Goal: Task Accomplishment & Management: Use online tool/utility

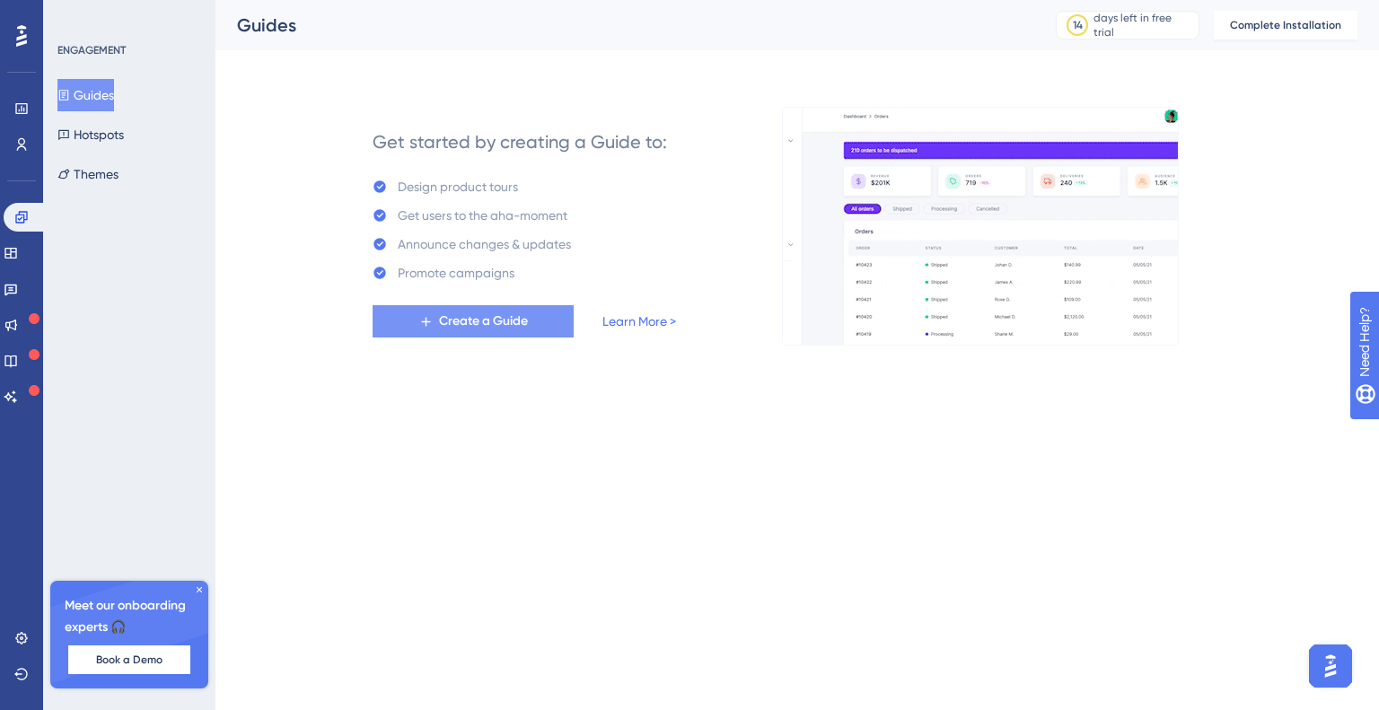
click at [452, 314] on span "Create a Guide" at bounding box center [483, 322] width 89 height 22
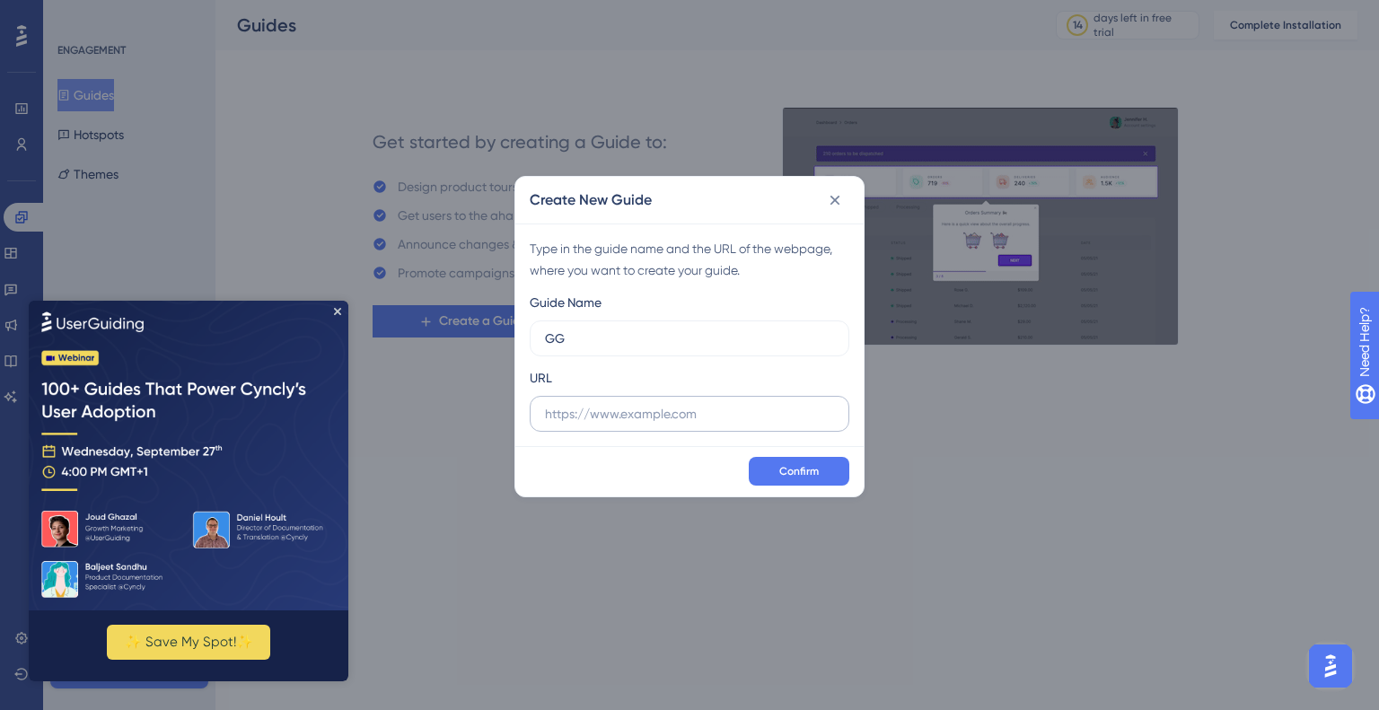
type input "GG"
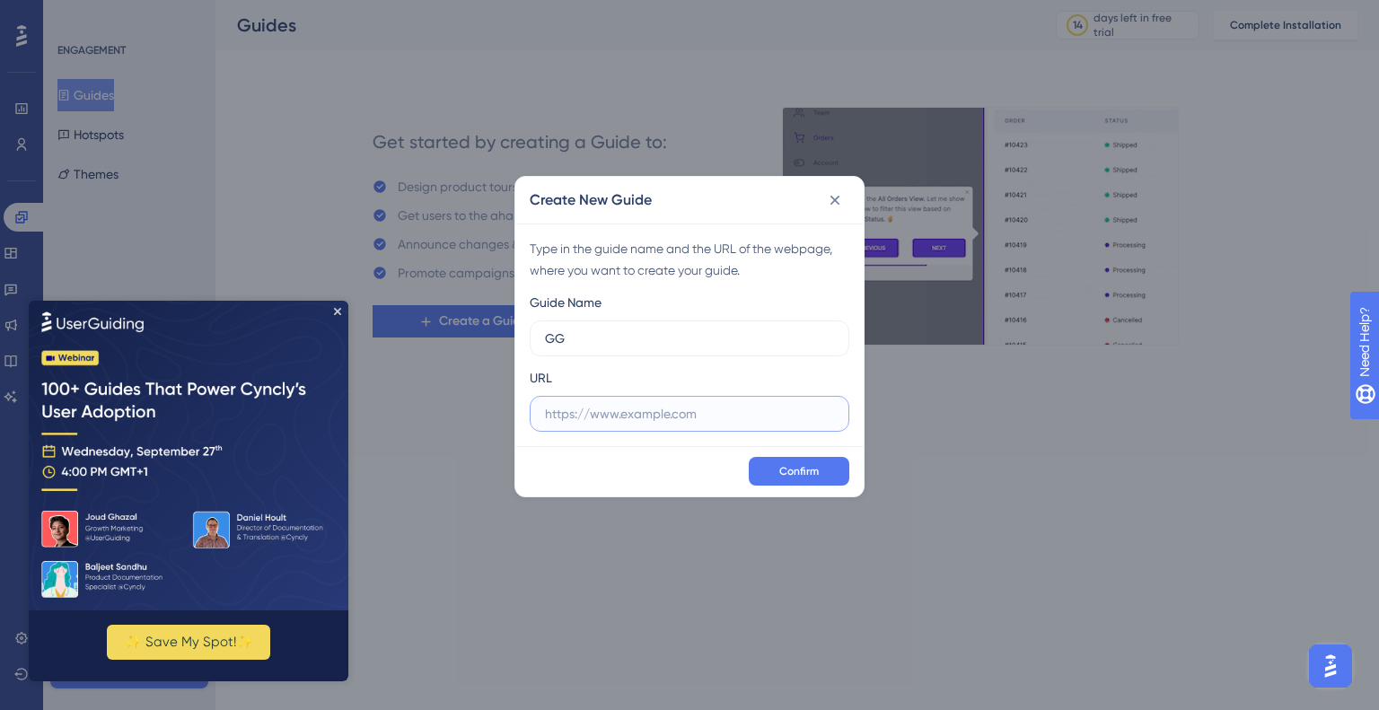
click at [712, 413] on input "text" at bounding box center [689, 414] width 289 height 20
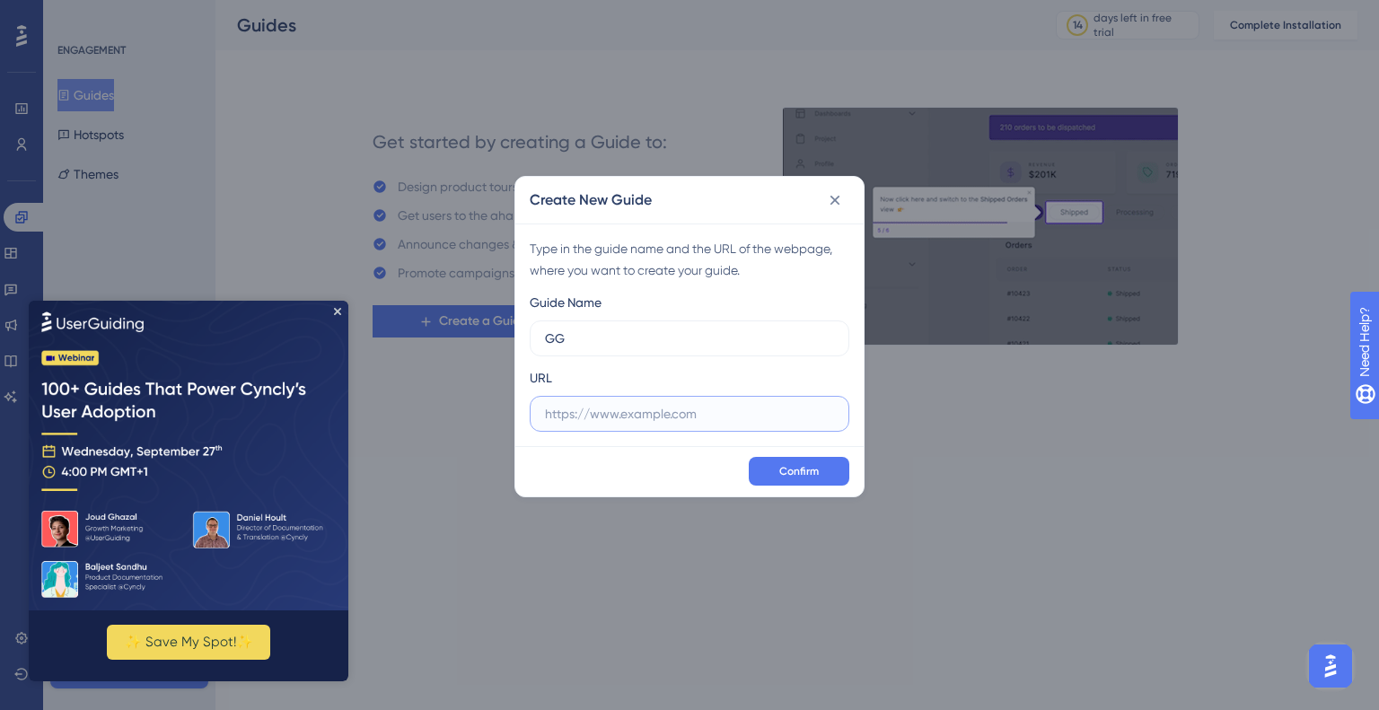
click at [680, 405] on input "text" at bounding box center [689, 414] width 289 height 20
paste input "[URL][DOMAIN_NAME][PERSON_NAME]"
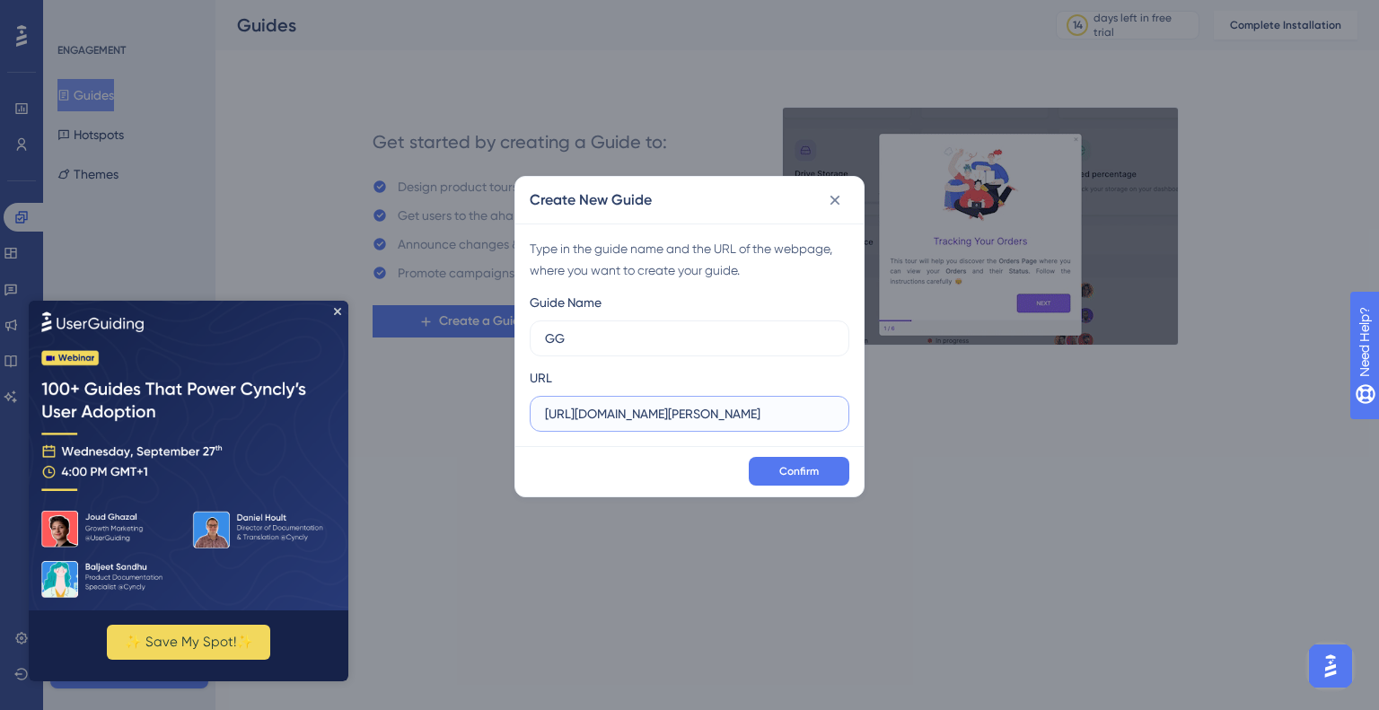
type input "[URL][DOMAIN_NAME][PERSON_NAME]"
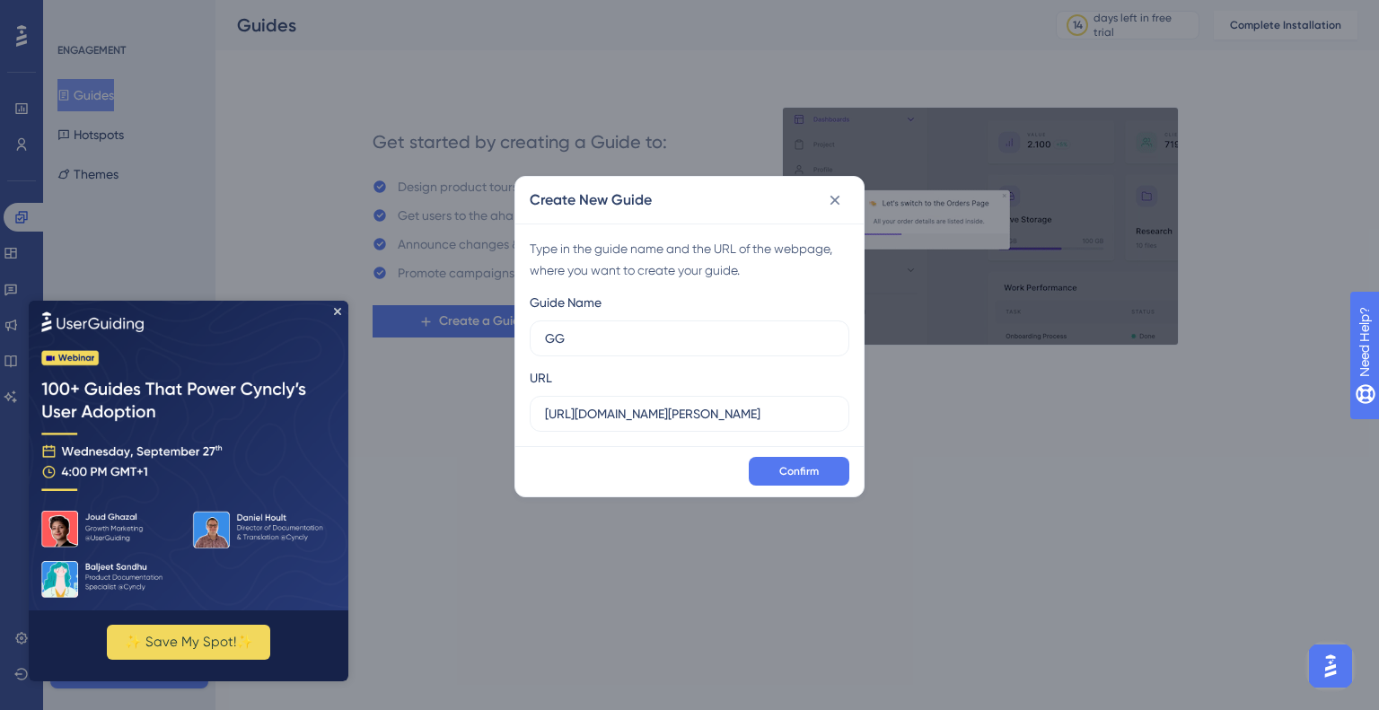
click at [338, 305] on img at bounding box center [189, 455] width 320 height 310
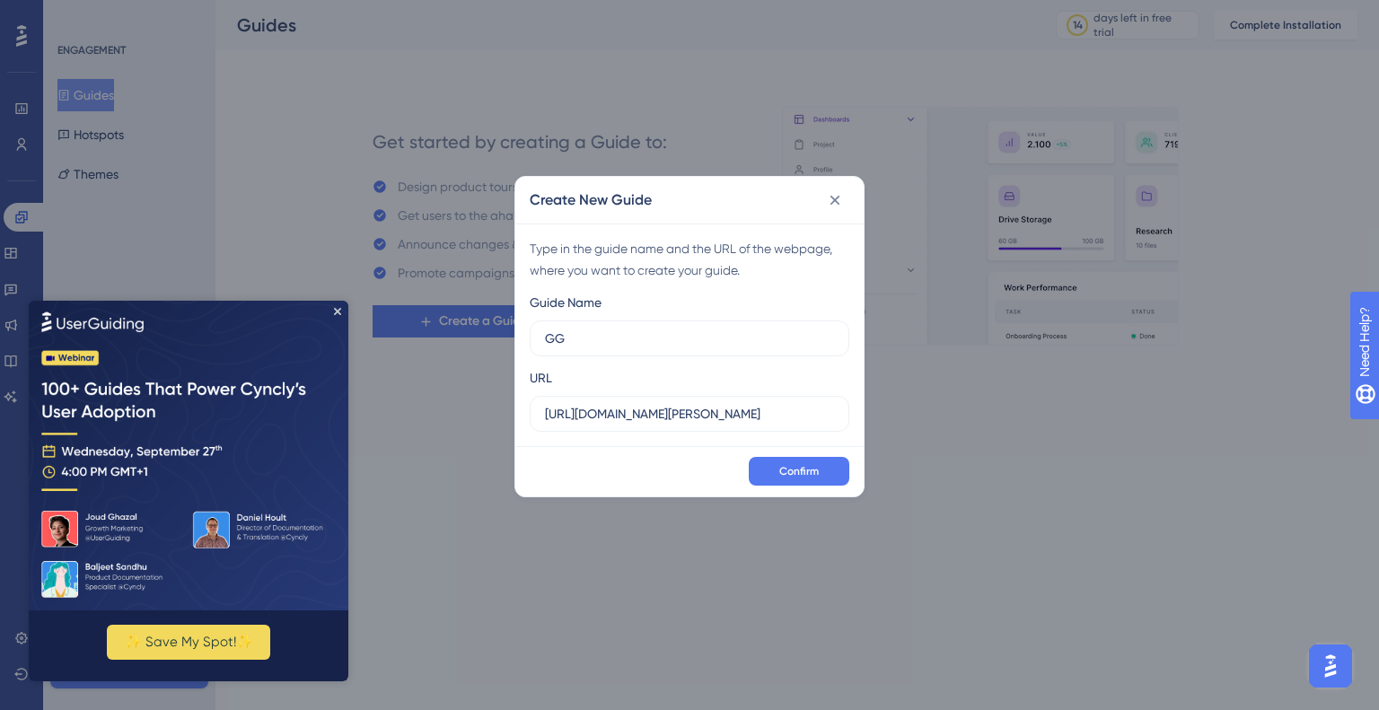
click at [338, 315] on img at bounding box center [189, 455] width 320 height 310
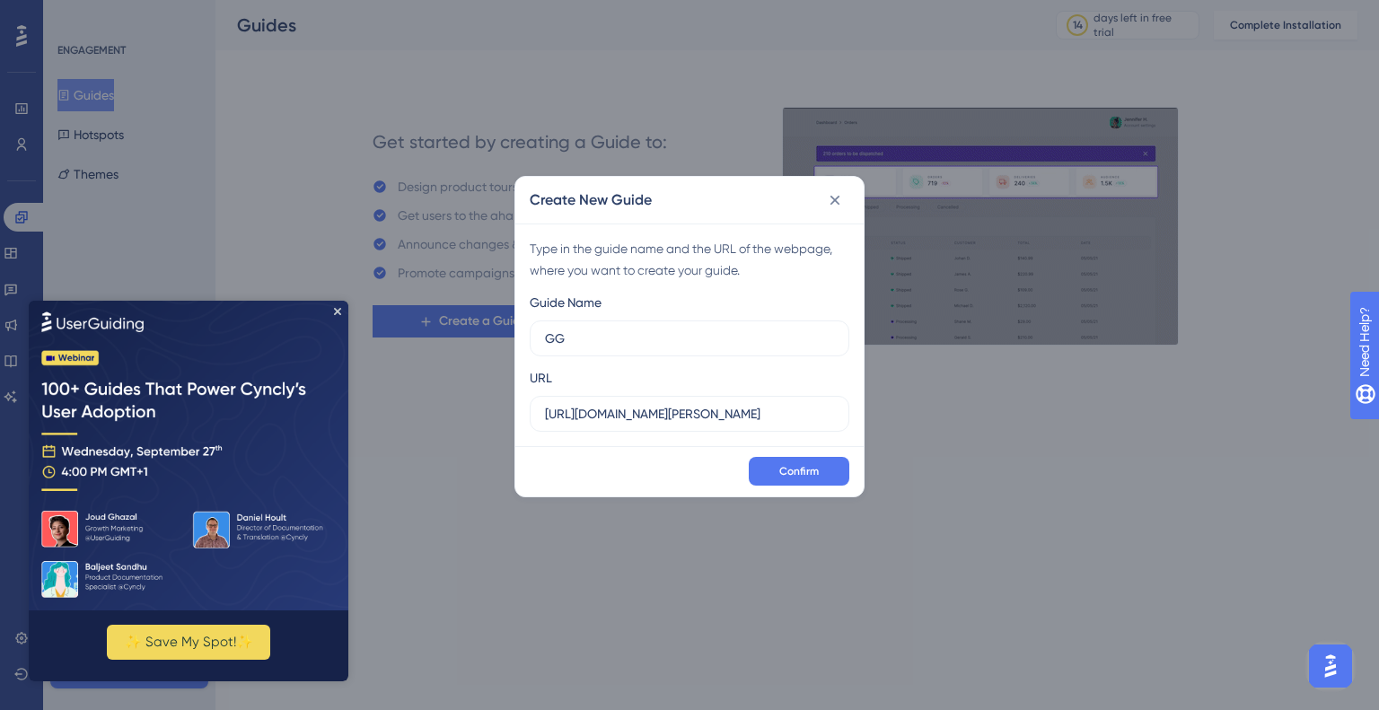
click at [371, 589] on div "Create New Guide Type in the guide name and the URL of the webpage, where you w…" at bounding box center [689, 355] width 1379 height 710
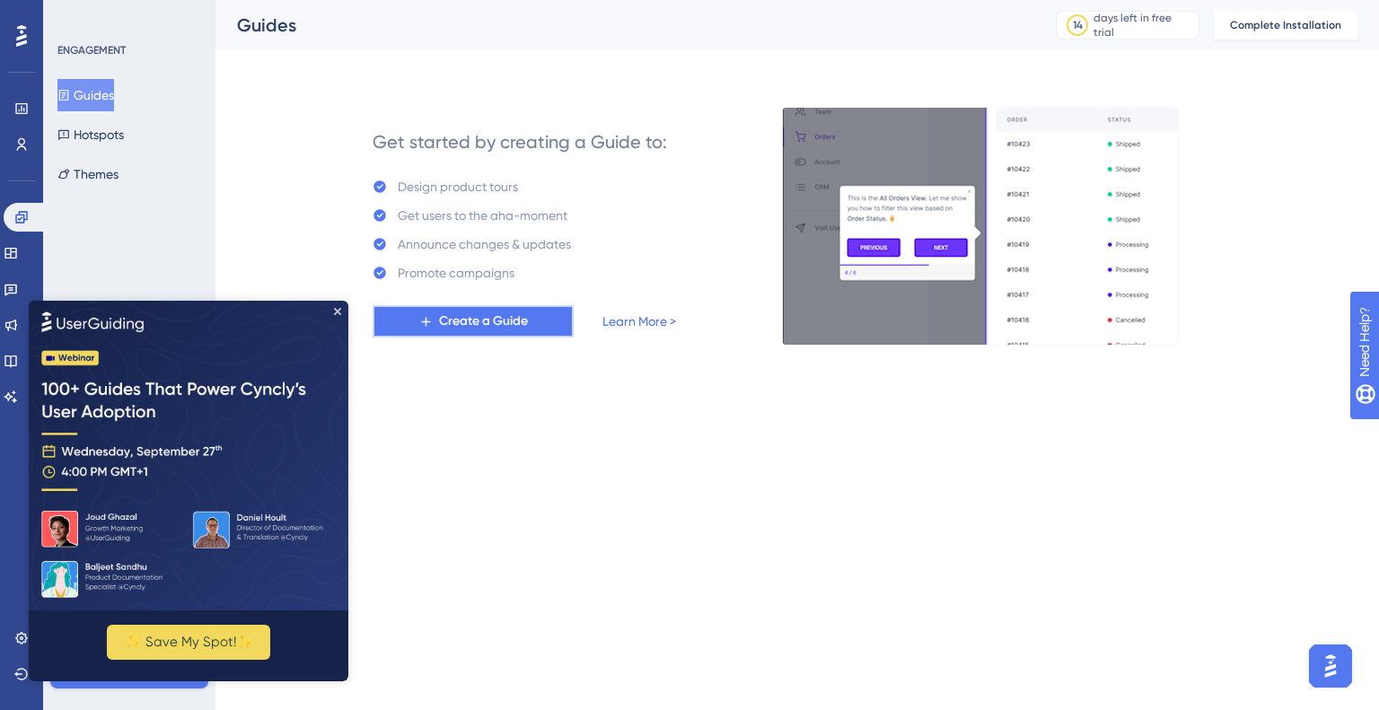
click at [490, 326] on span "Create a Guide" at bounding box center [483, 322] width 89 height 22
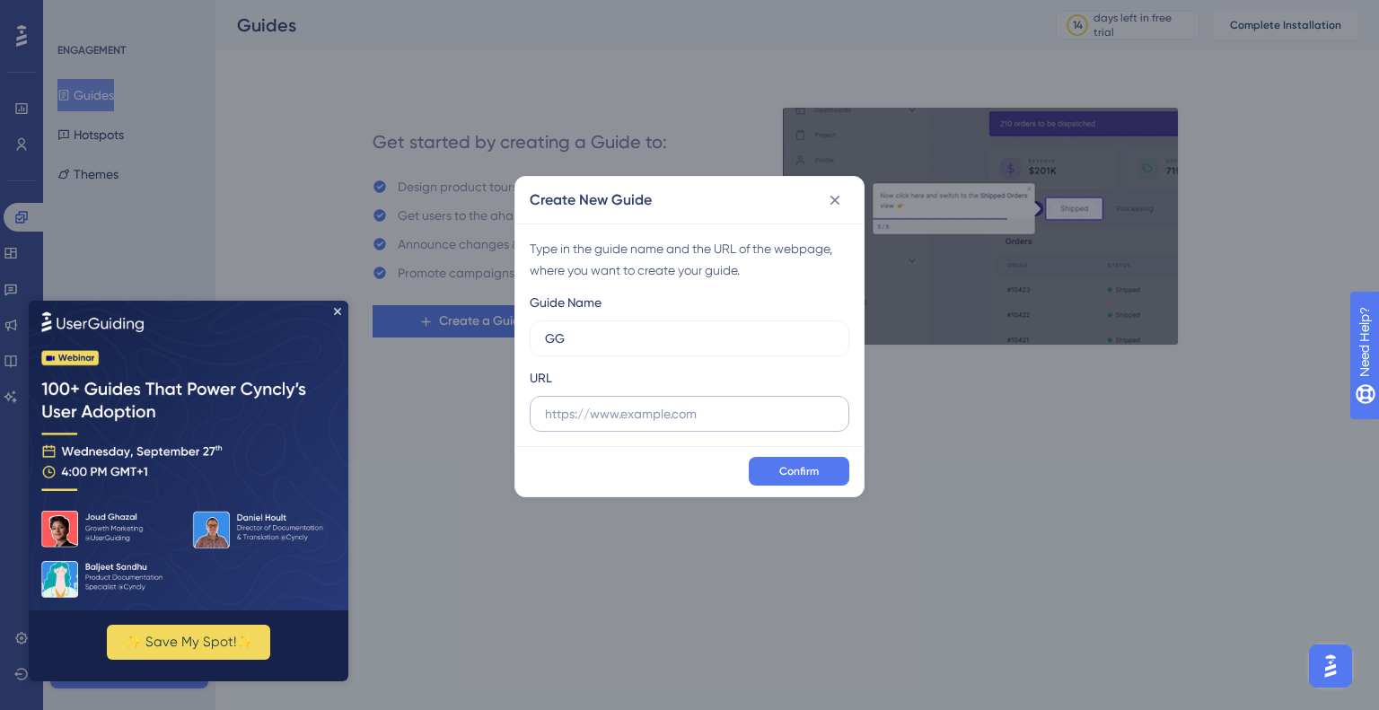
type input "GG"
drag, startPoint x: 711, startPoint y: 423, endPoint x: 504, endPoint y: 402, distance: 208.4
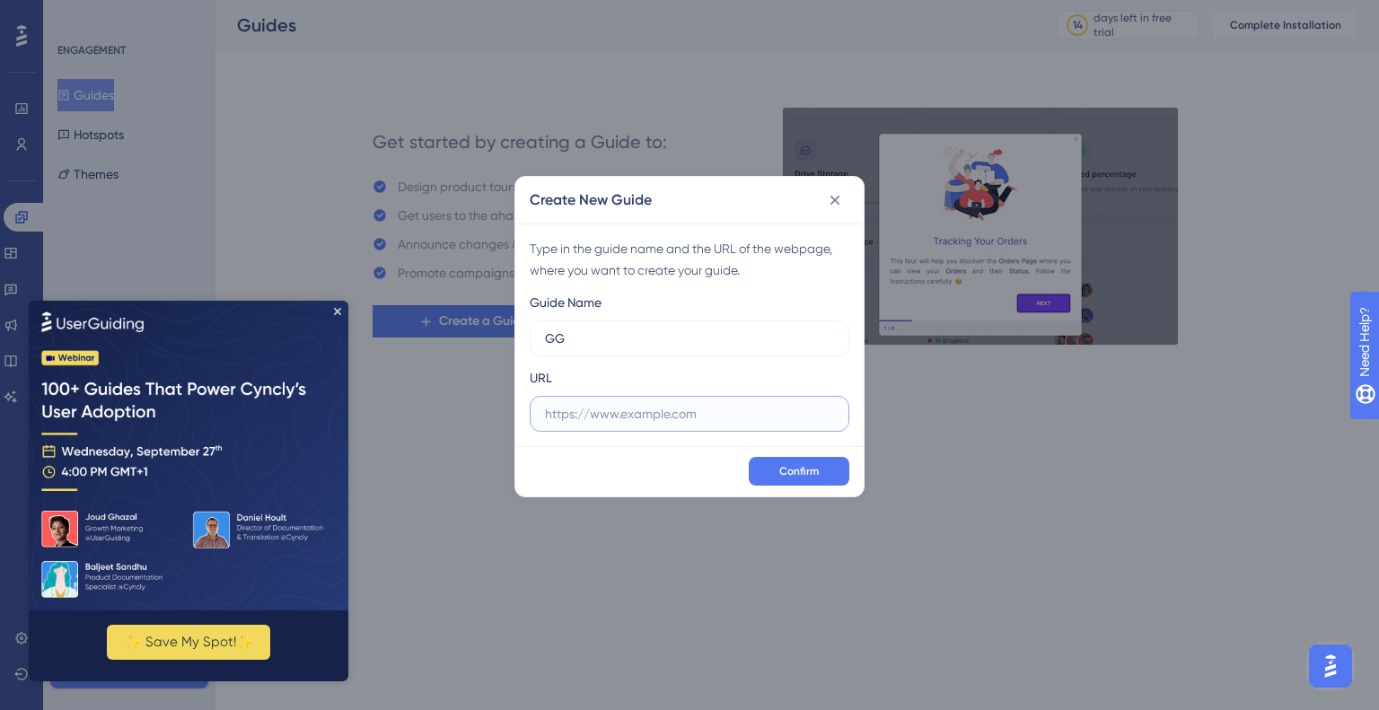
click at [504, 402] on div "Create New Guide Type in the guide name and the URL of the webpage, where you w…" at bounding box center [689, 355] width 1379 height 710
paste input "[URL][DOMAIN_NAME][PERSON_NAME]"
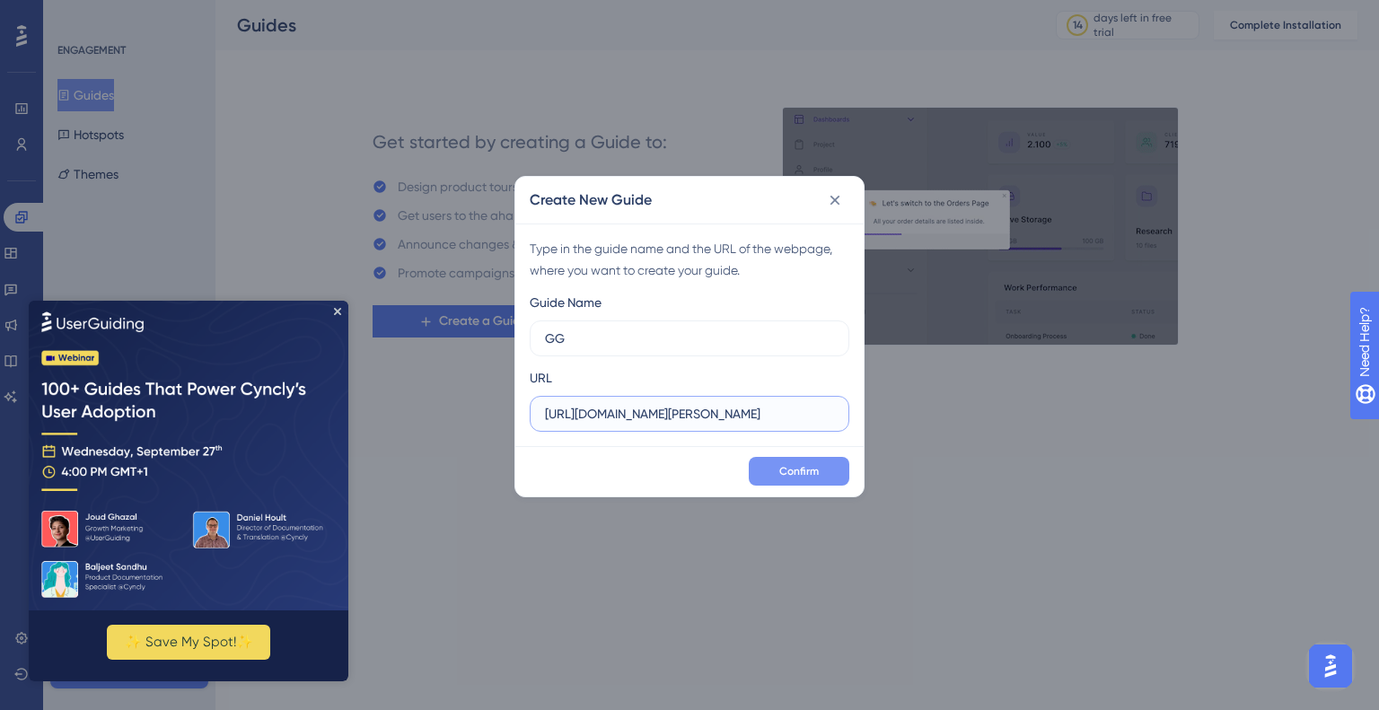
type input "[URL][DOMAIN_NAME][PERSON_NAME]"
click at [800, 476] on span "Confirm" at bounding box center [799, 471] width 40 height 14
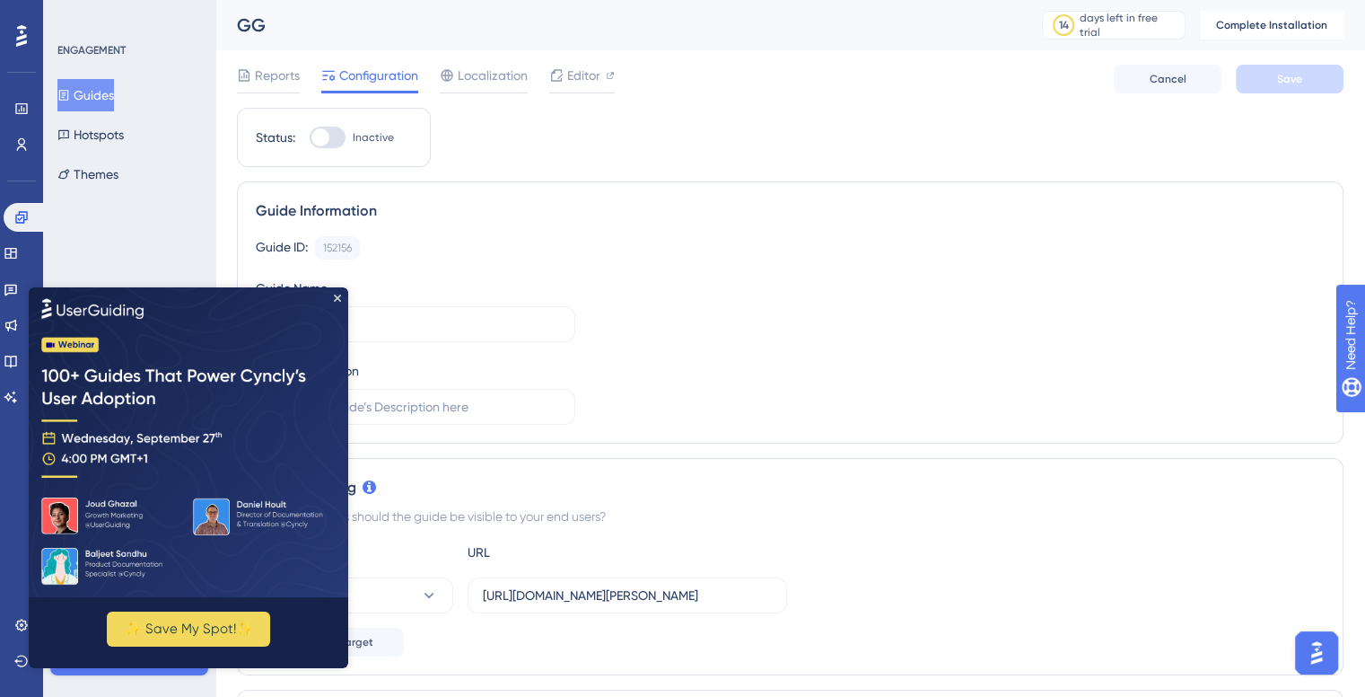
click at [334, 295] on icon "Close Preview" at bounding box center [337, 297] width 7 height 7
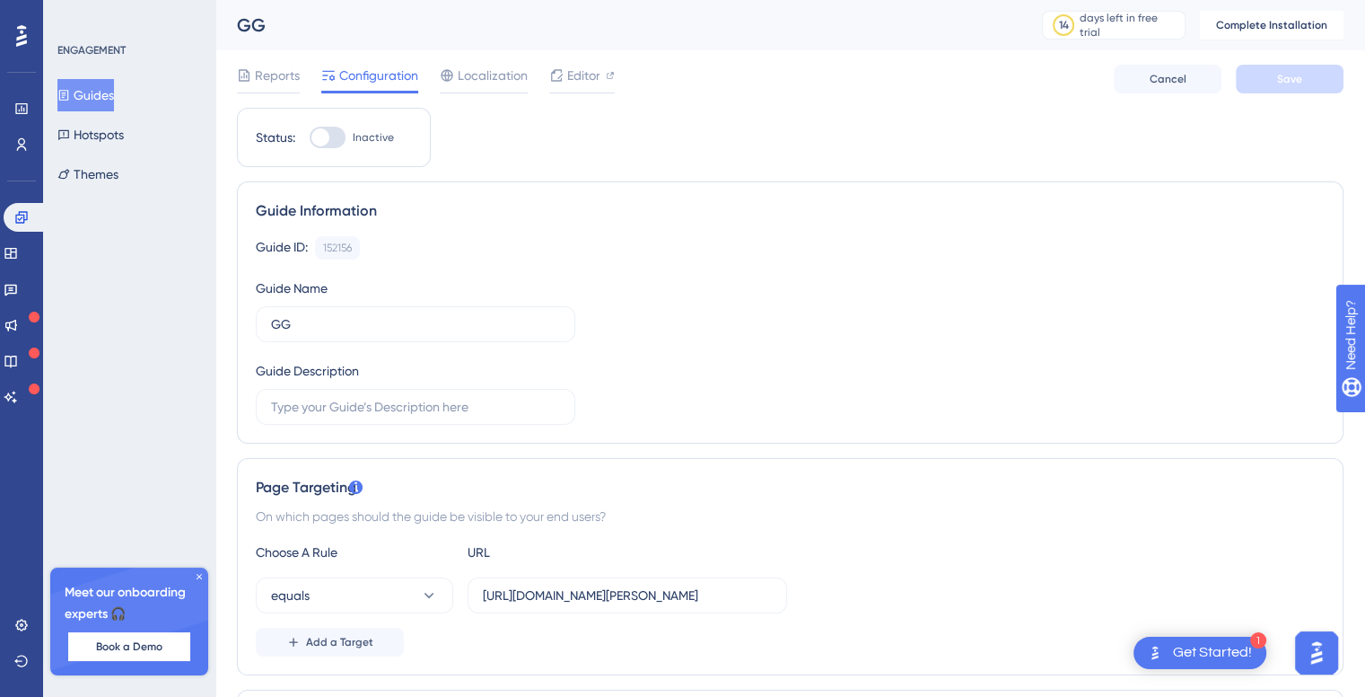
click at [317, 138] on div at bounding box center [328, 138] width 36 height 22
click at [310, 138] on input "Inactive" at bounding box center [309, 137] width 1 height 1
checkbox input "false"
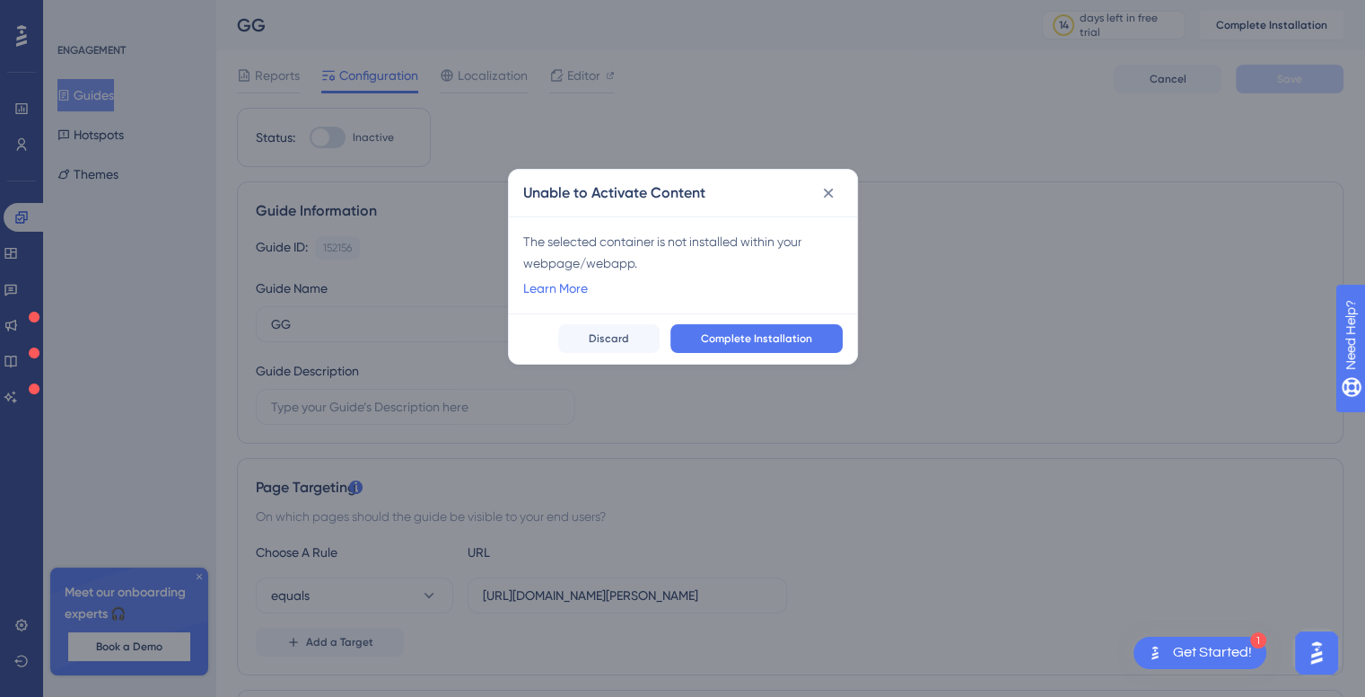
scroll to position [0, 0]
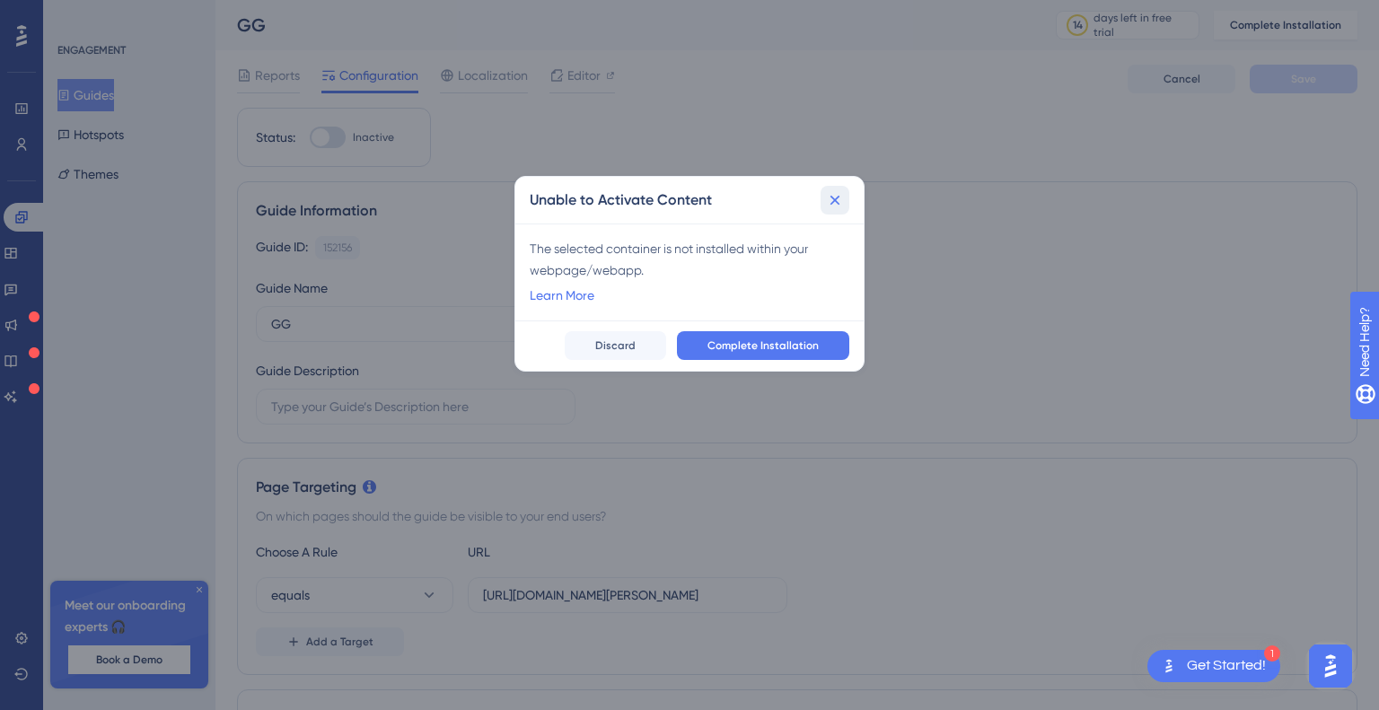
click at [833, 204] on icon at bounding box center [835, 200] width 18 height 18
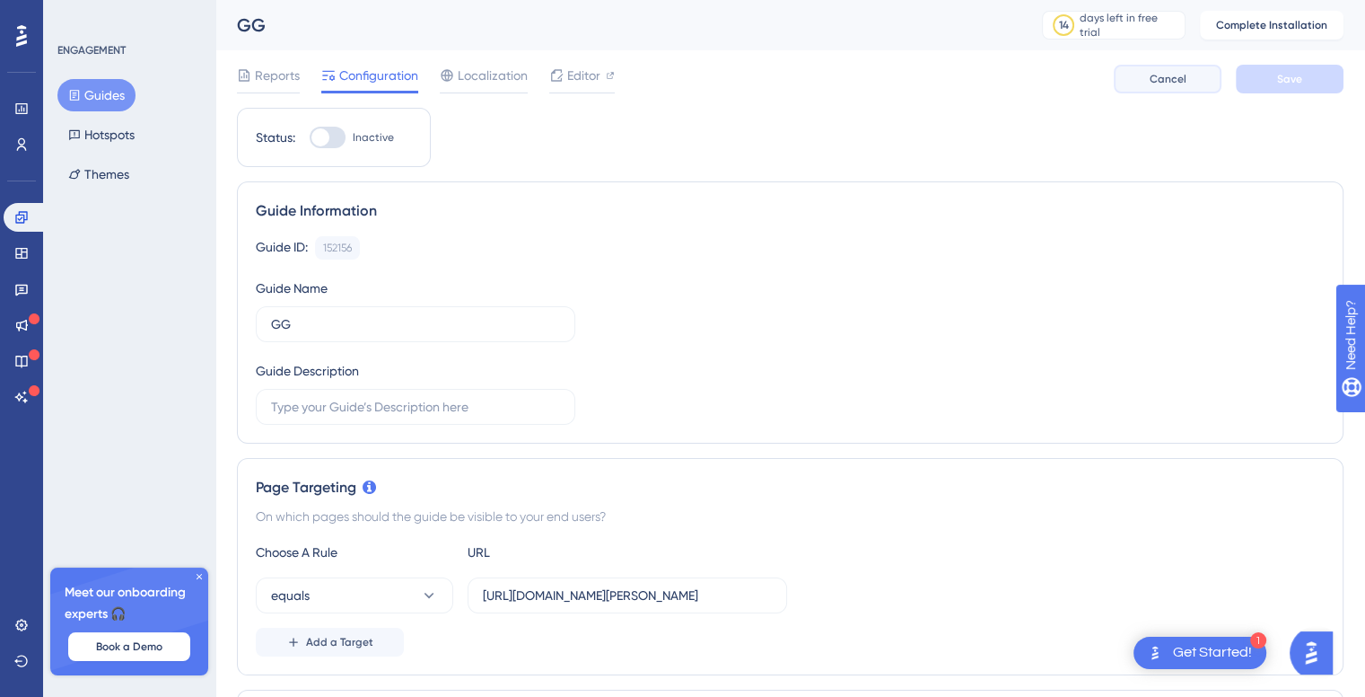
click at [1156, 84] on span "Cancel" at bounding box center [1168, 79] width 37 height 14
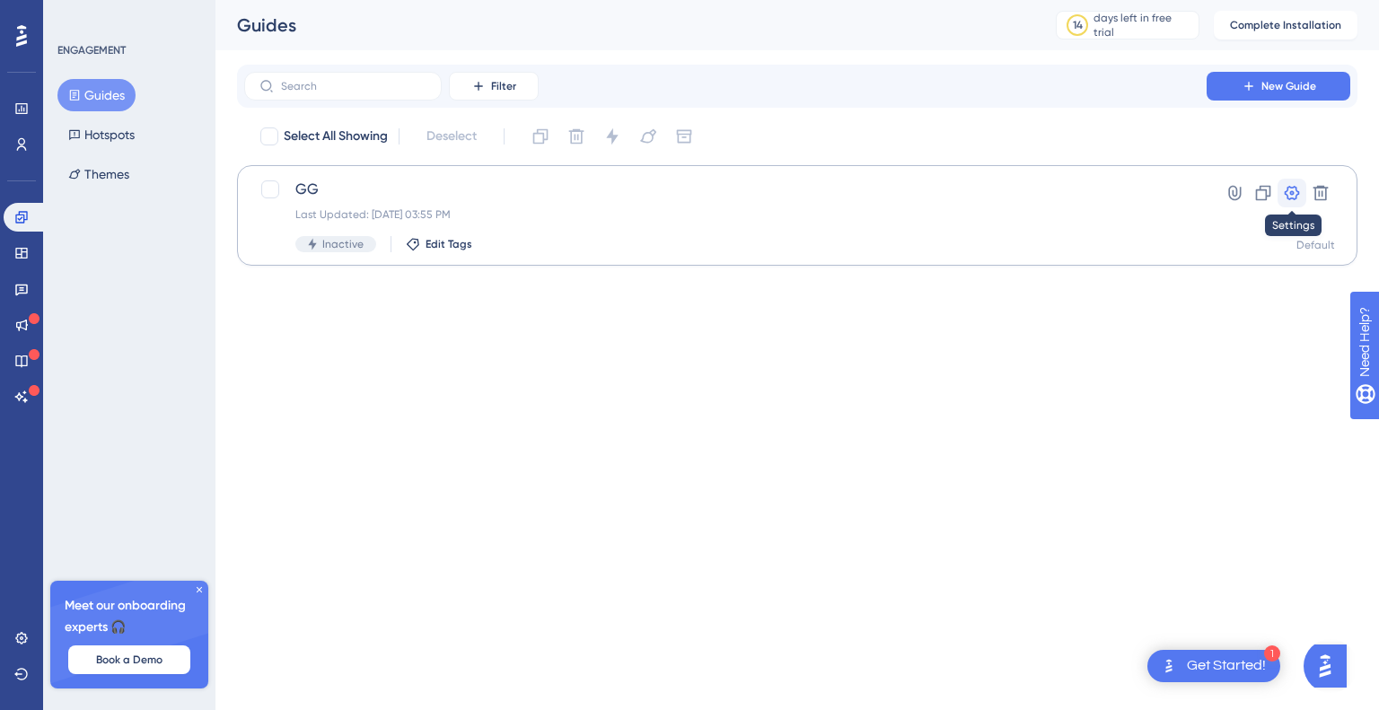
click at [1289, 195] on icon at bounding box center [1292, 193] width 18 height 18
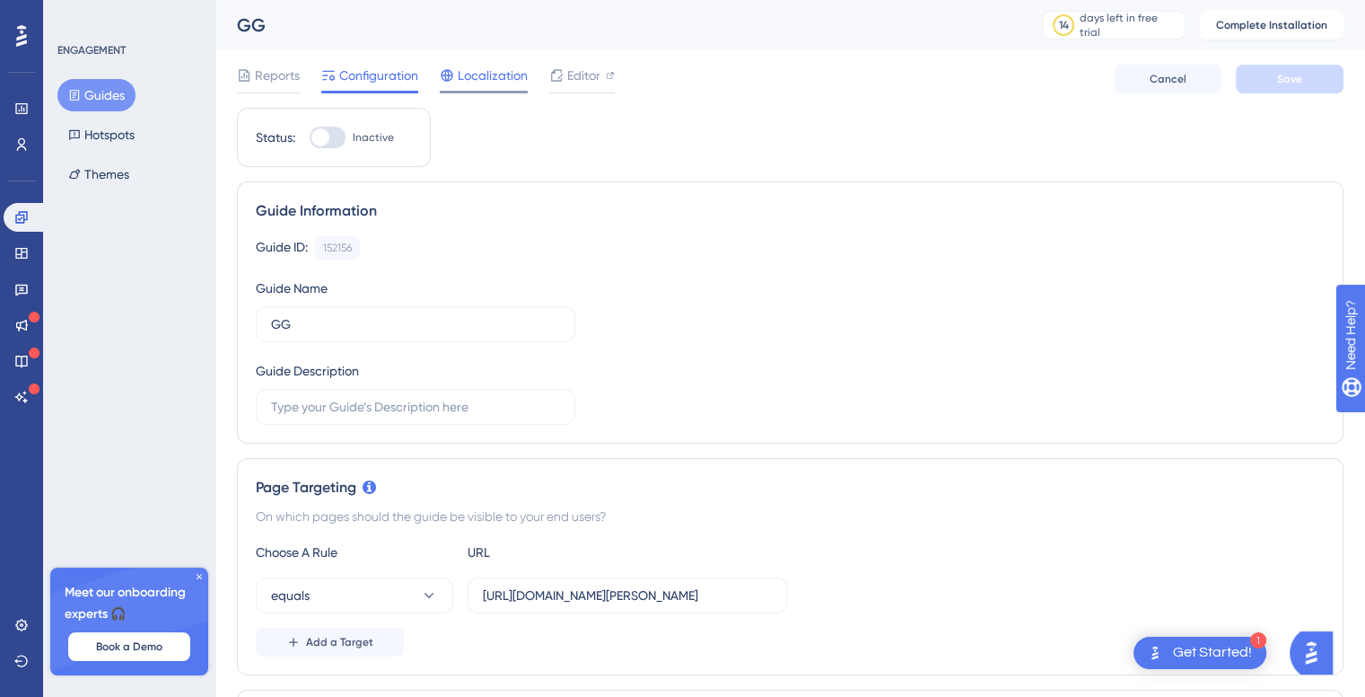
click at [487, 64] on div "Reports Configuration Localization Editor Cancel Save" at bounding box center [790, 78] width 1107 height 57
click at [484, 72] on span "Localization" at bounding box center [493, 76] width 70 height 22
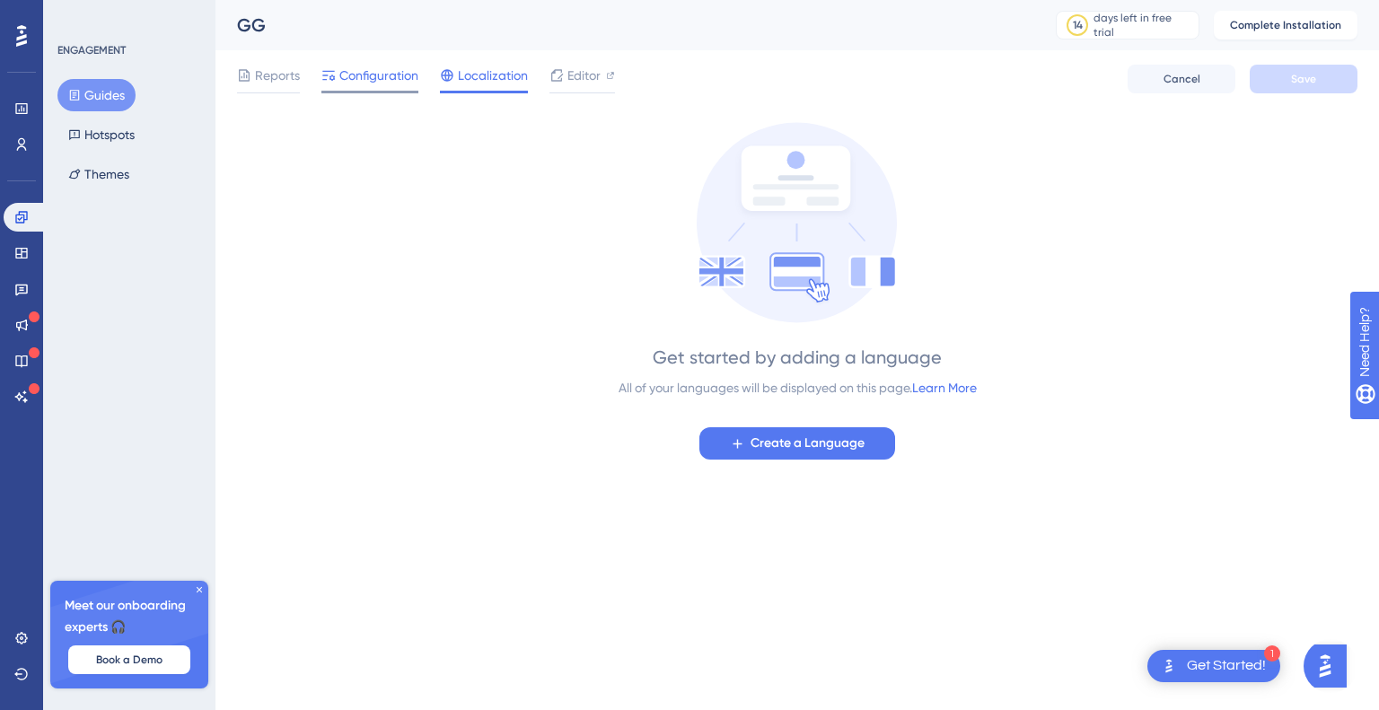
click at [363, 70] on span "Configuration" at bounding box center [378, 76] width 79 height 22
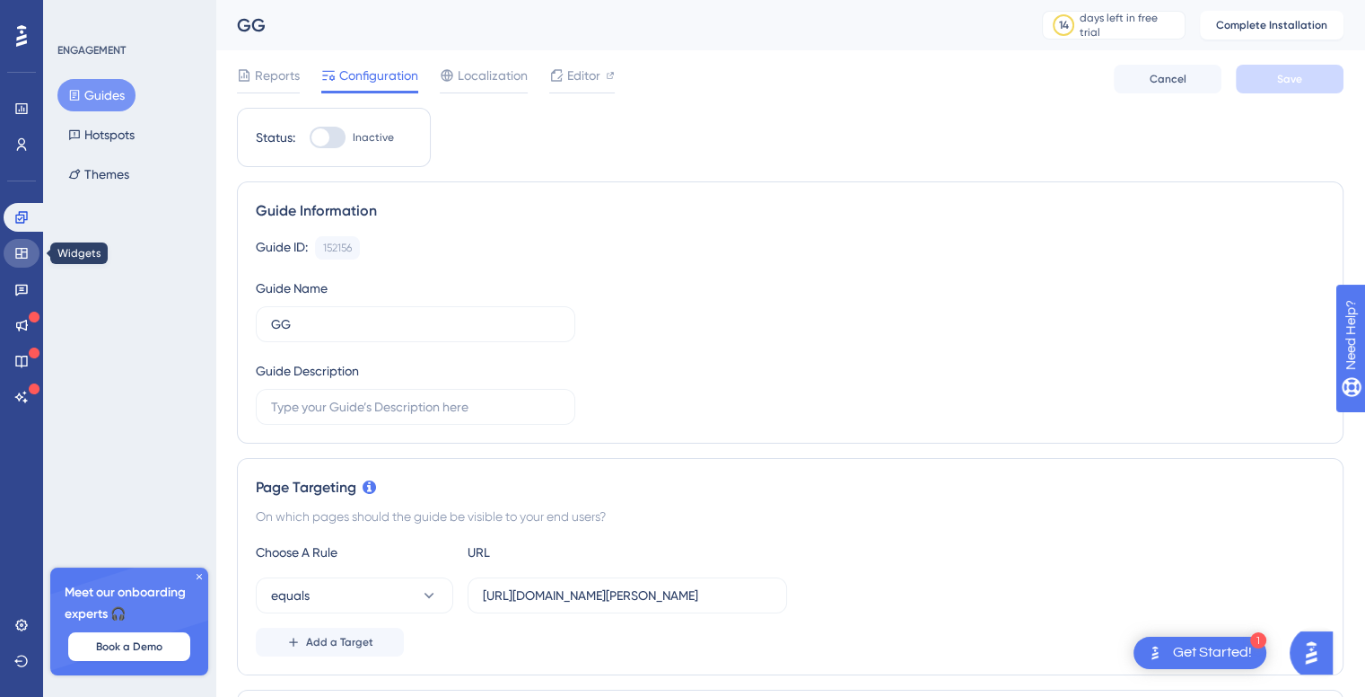
click at [21, 255] on icon at bounding box center [21, 253] width 14 height 14
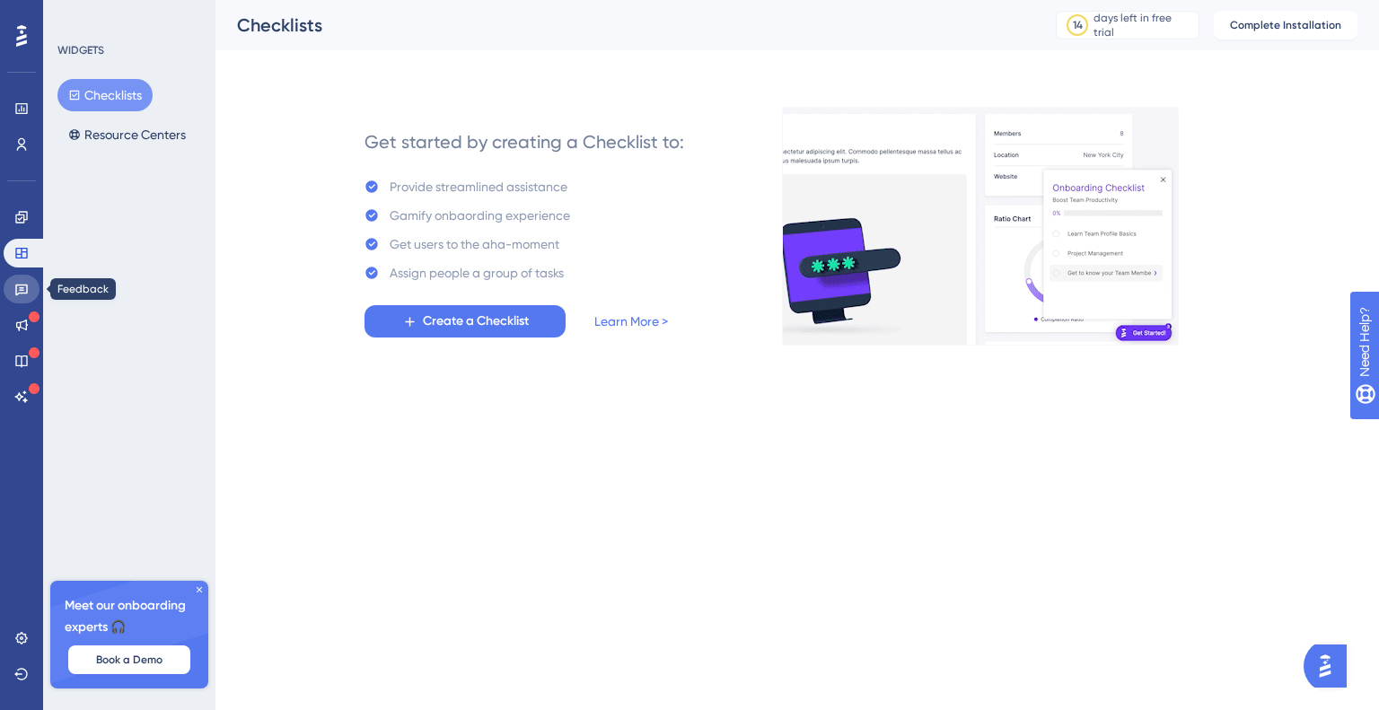
click at [21, 280] on link at bounding box center [22, 289] width 36 height 29
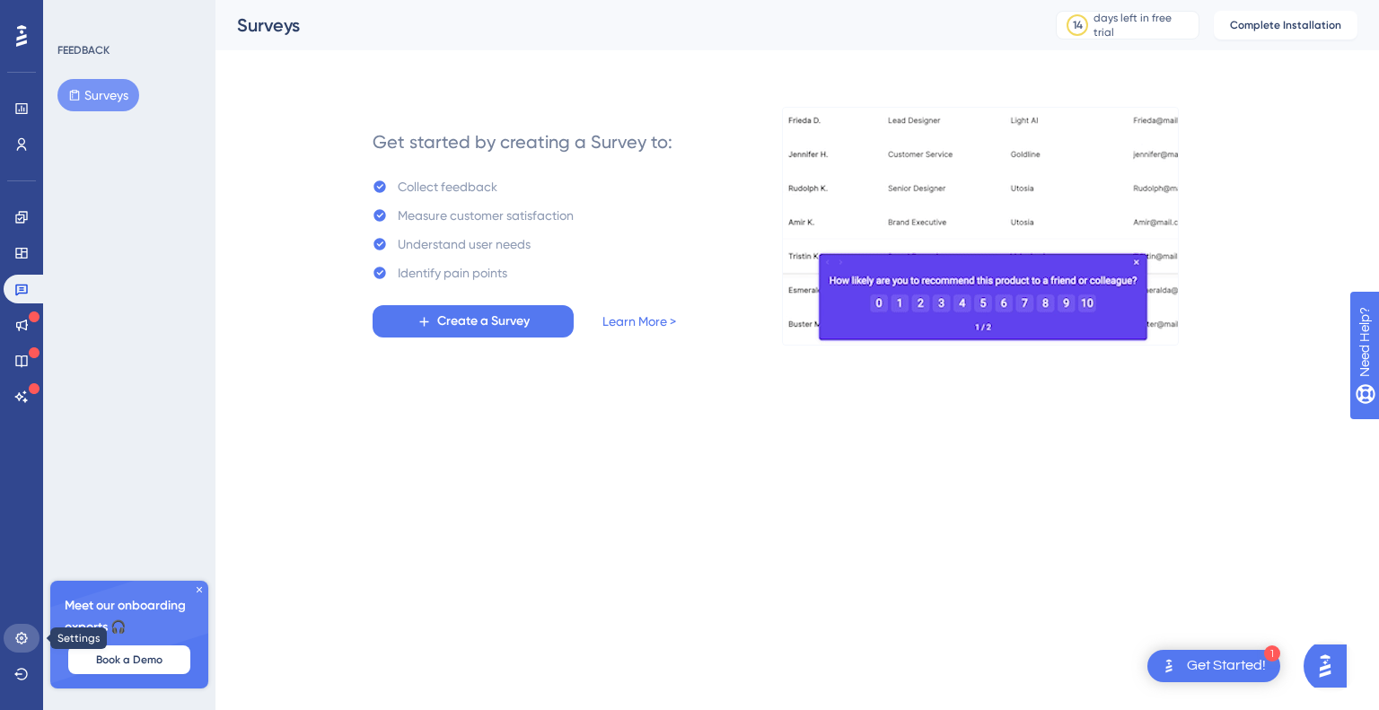
click at [22, 641] on icon at bounding box center [21, 638] width 14 height 14
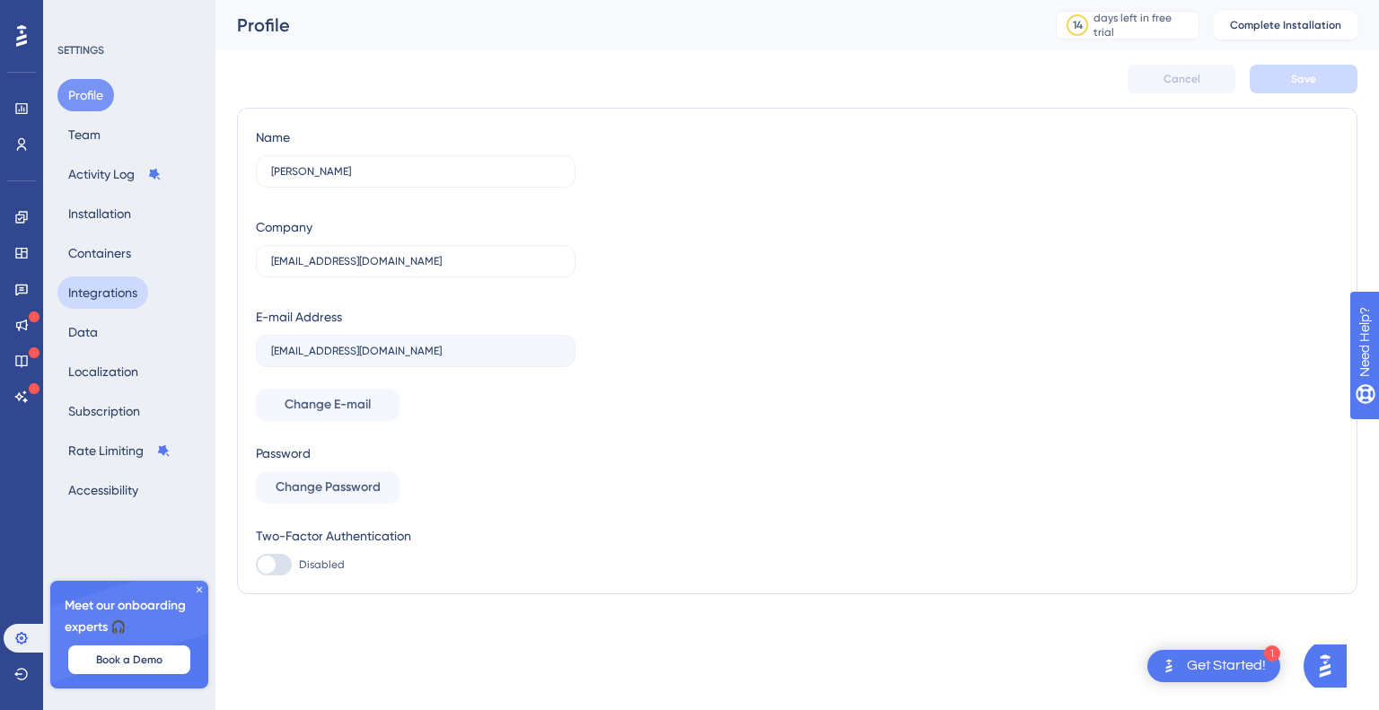
click at [110, 291] on button "Integrations" at bounding box center [102, 293] width 91 height 32
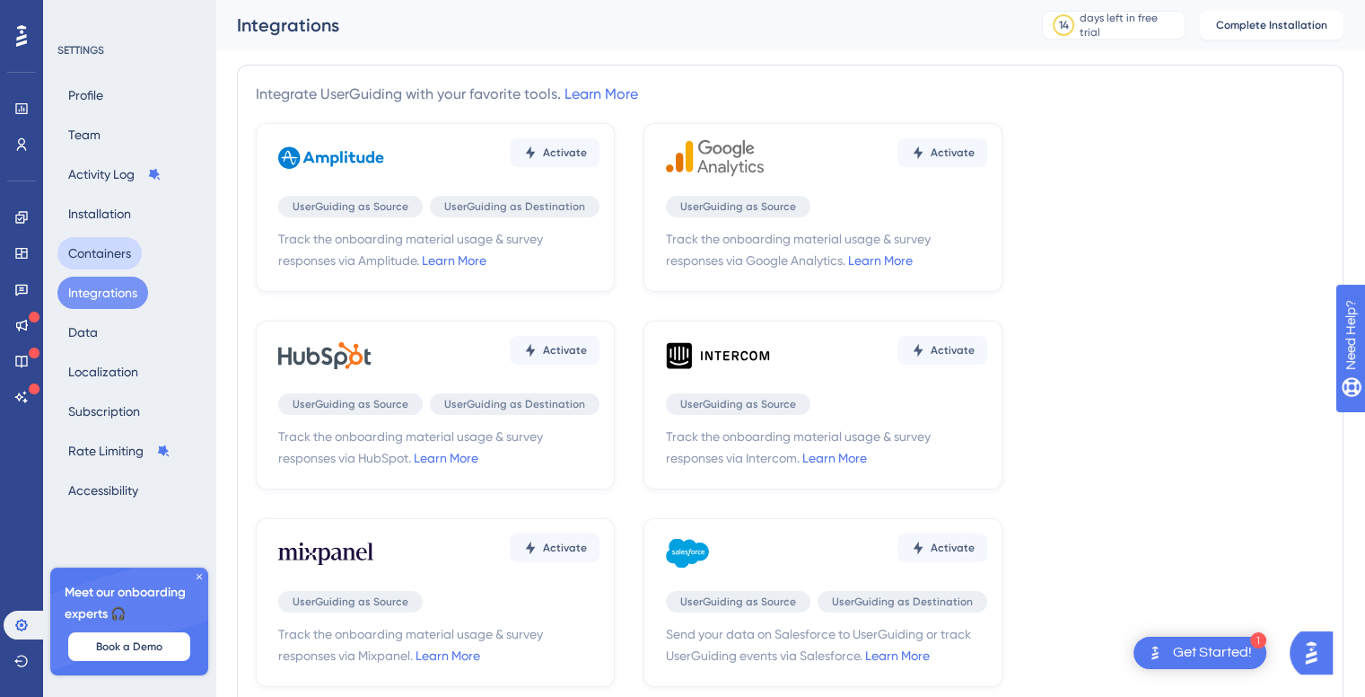
click at [107, 247] on button "Containers" at bounding box center [99, 253] width 84 height 32
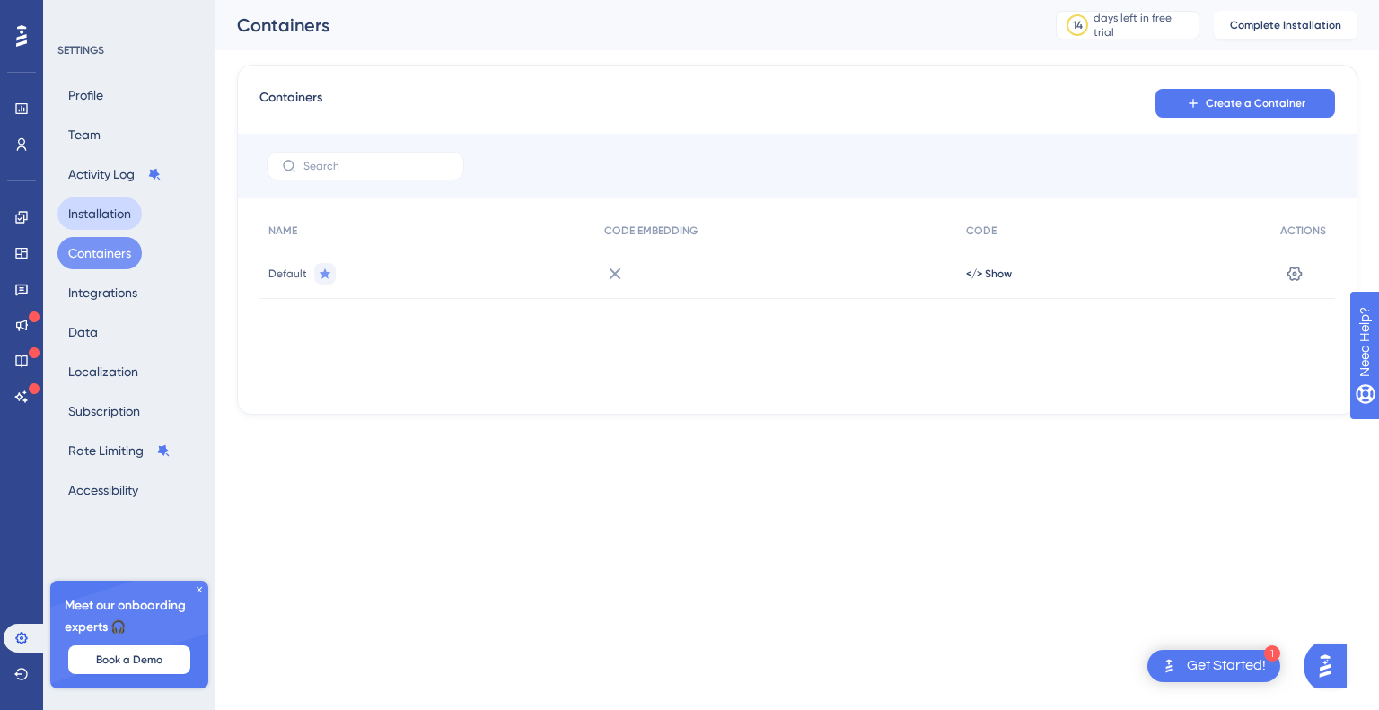
click at [101, 213] on button "Installation" at bounding box center [99, 214] width 84 height 32
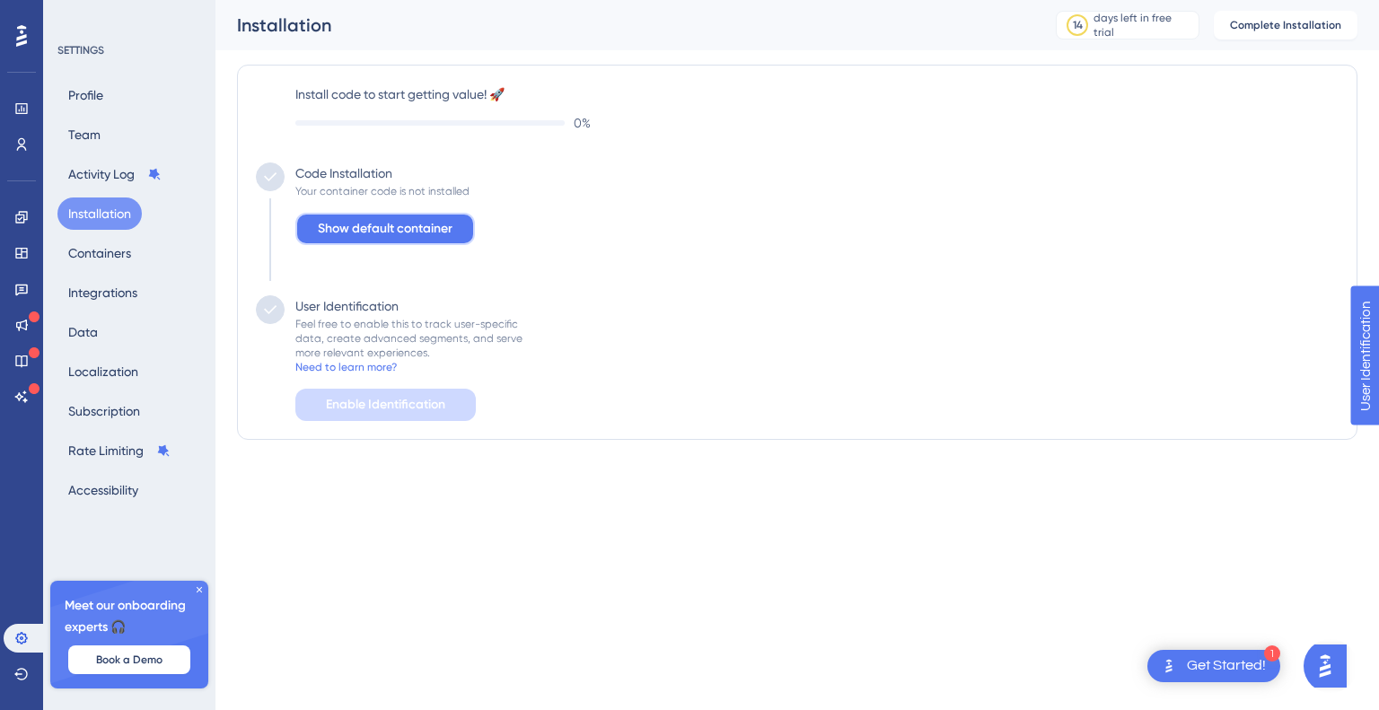
click at [448, 225] on span "Show default container" at bounding box center [385, 229] width 135 height 22
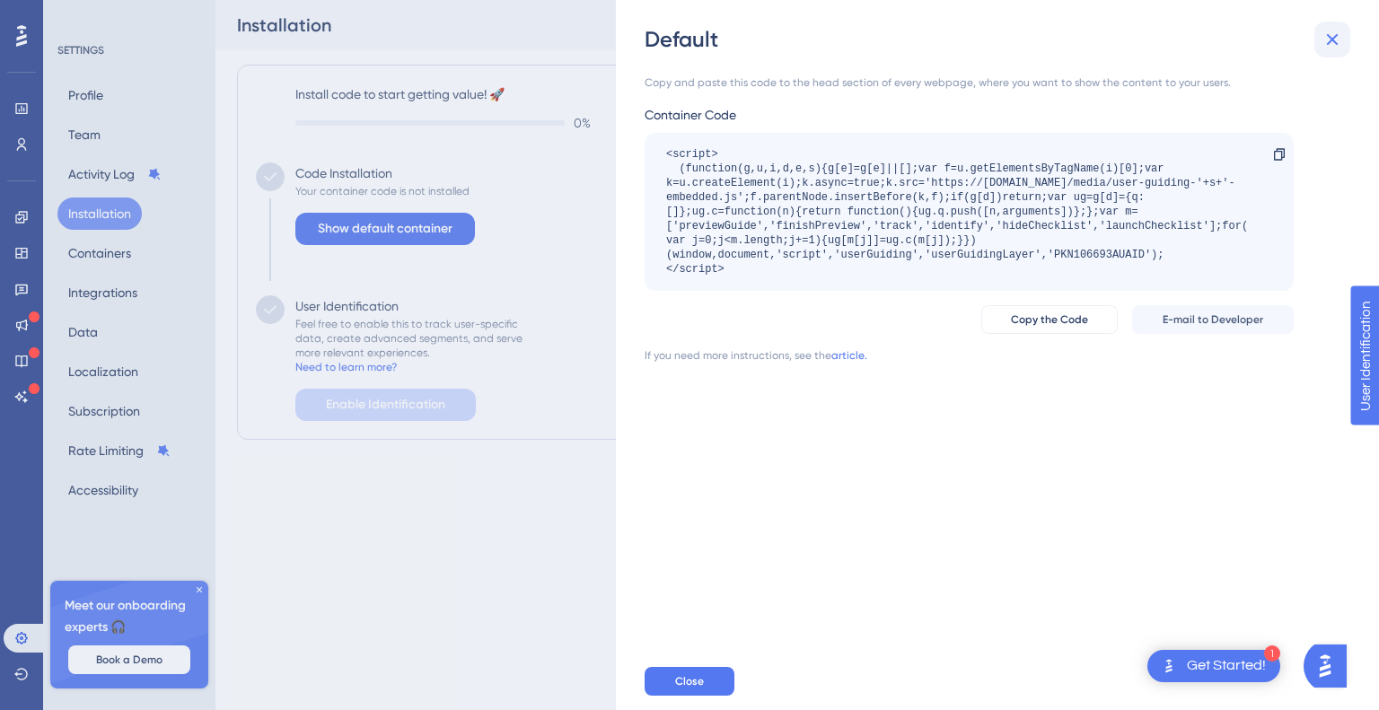
click at [1330, 39] on icon at bounding box center [1333, 40] width 12 height 12
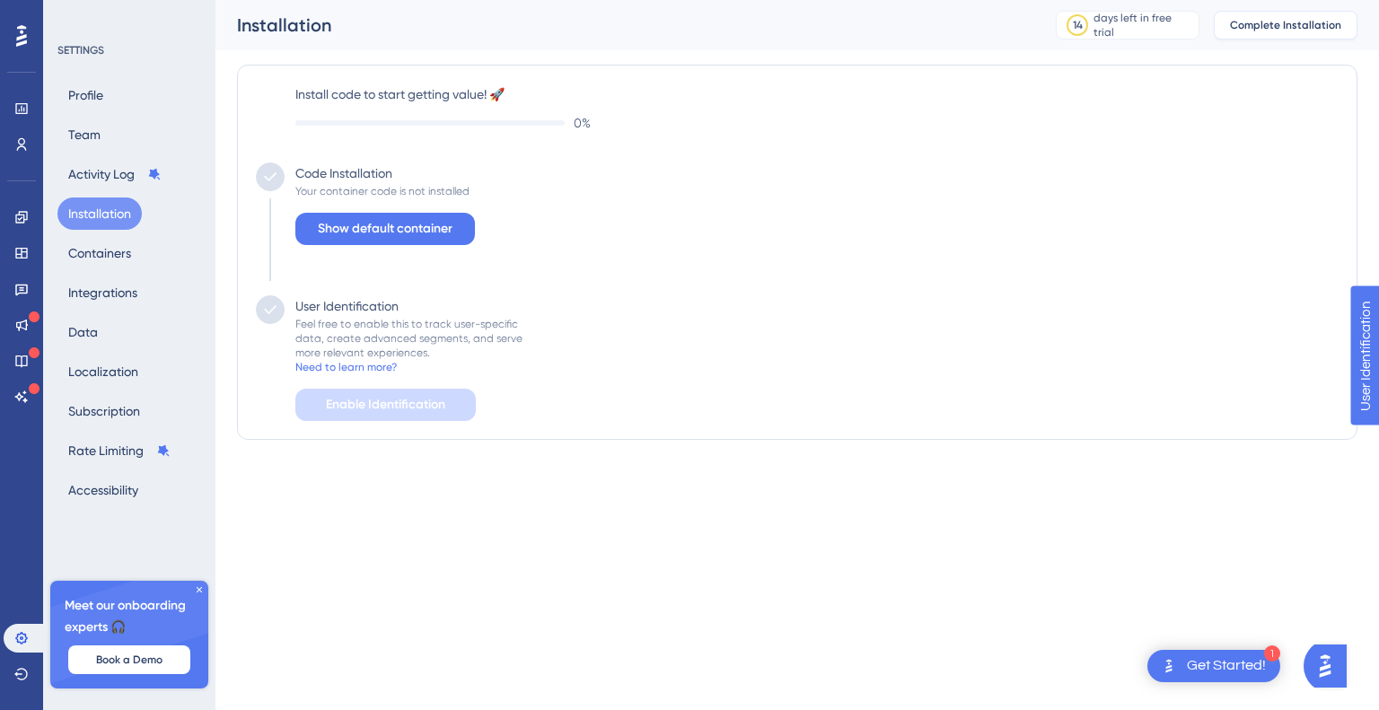
click at [1289, 22] on span "Complete Installation" at bounding box center [1285, 25] width 111 height 14
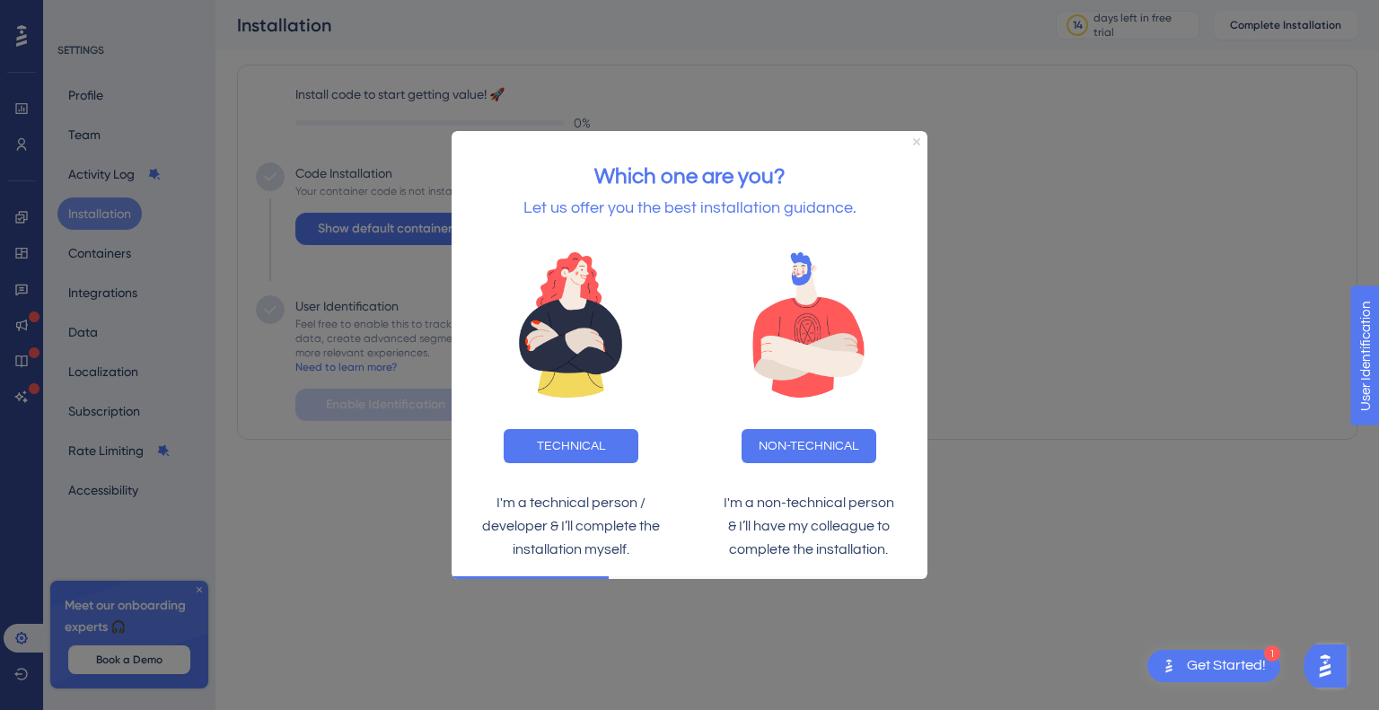
click at [916, 142] on icon "Close Preview" at bounding box center [916, 141] width 7 height 7
